Goal: Register for event/course

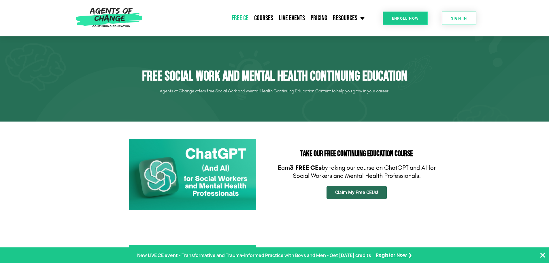
click at [355, 191] on span "Claim My Free CEUs!" at bounding box center [356, 192] width 43 height 5
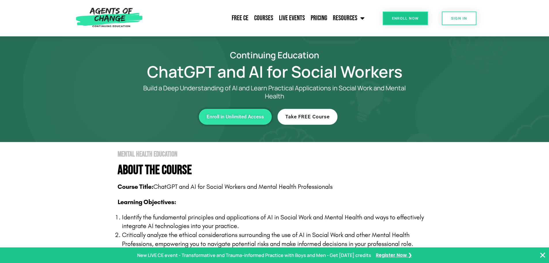
click at [302, 113] on link "Take FREE Course" at bounding box center [308, 117] width 60 height 16
